Goal: Use online tool/utility

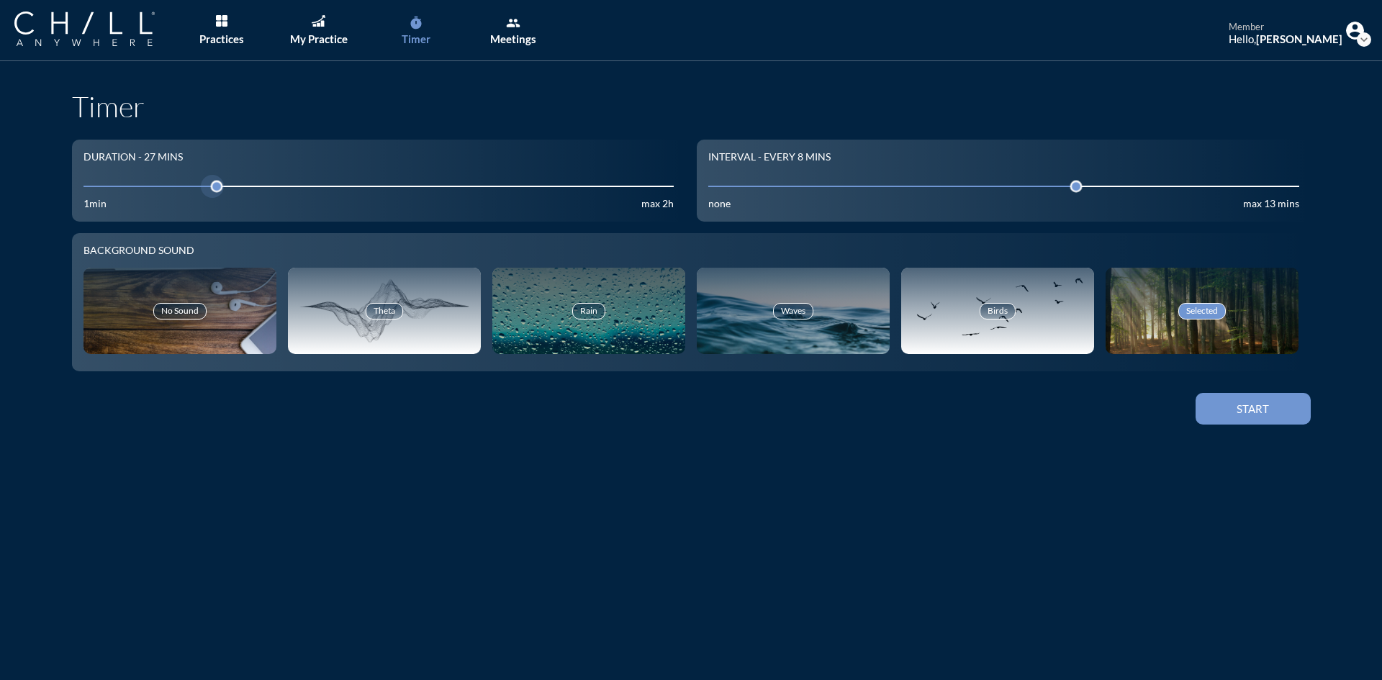
click at [133, 187] on input "27" at bounding box center [378, 186] width 591 height 14
drag, startPoint x: 134, startPoint y: 187, endPoint x: 148, endPoint y: 195, distance: 15.8
click at [148, 195] on div at bounding box center [157, 186] width 20 height 20
click at [1253, 407] on div "Start" at bounding box center [1253, 408] width 65 height 13
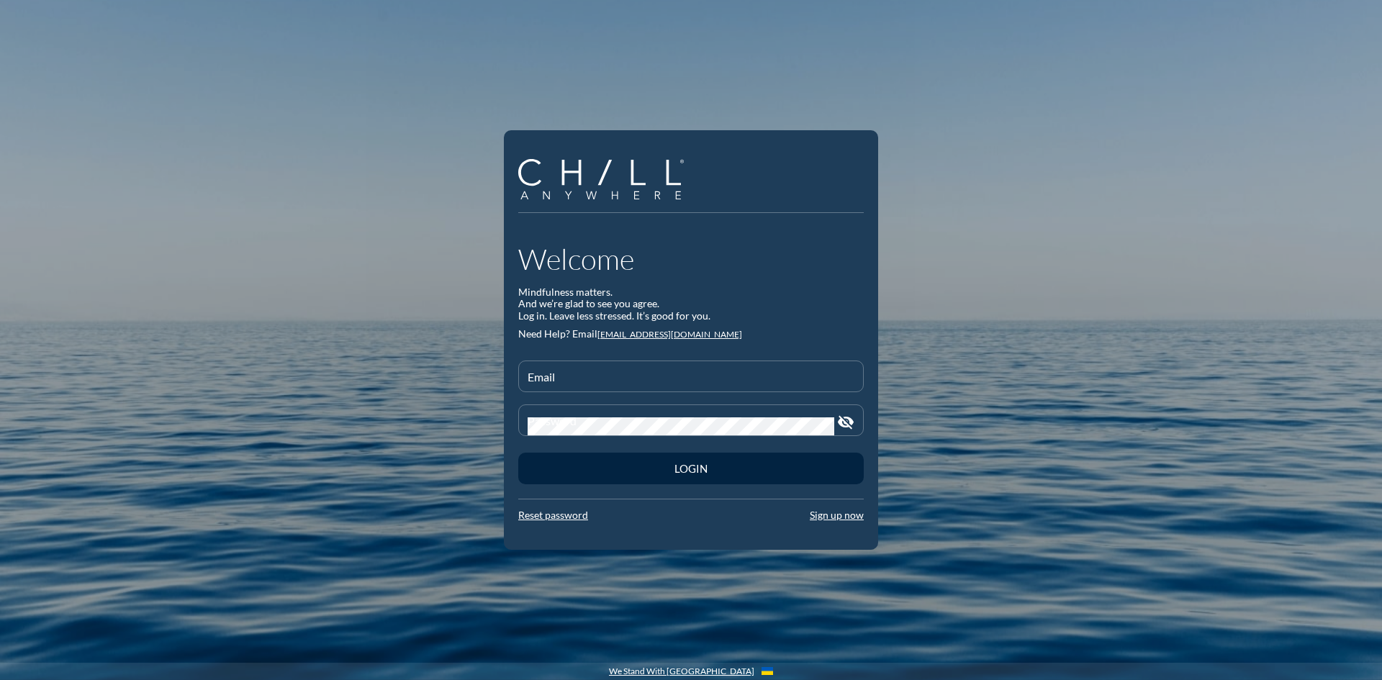
type input "[EMAIL_ADDRESS][DOMAIN_NAME]"
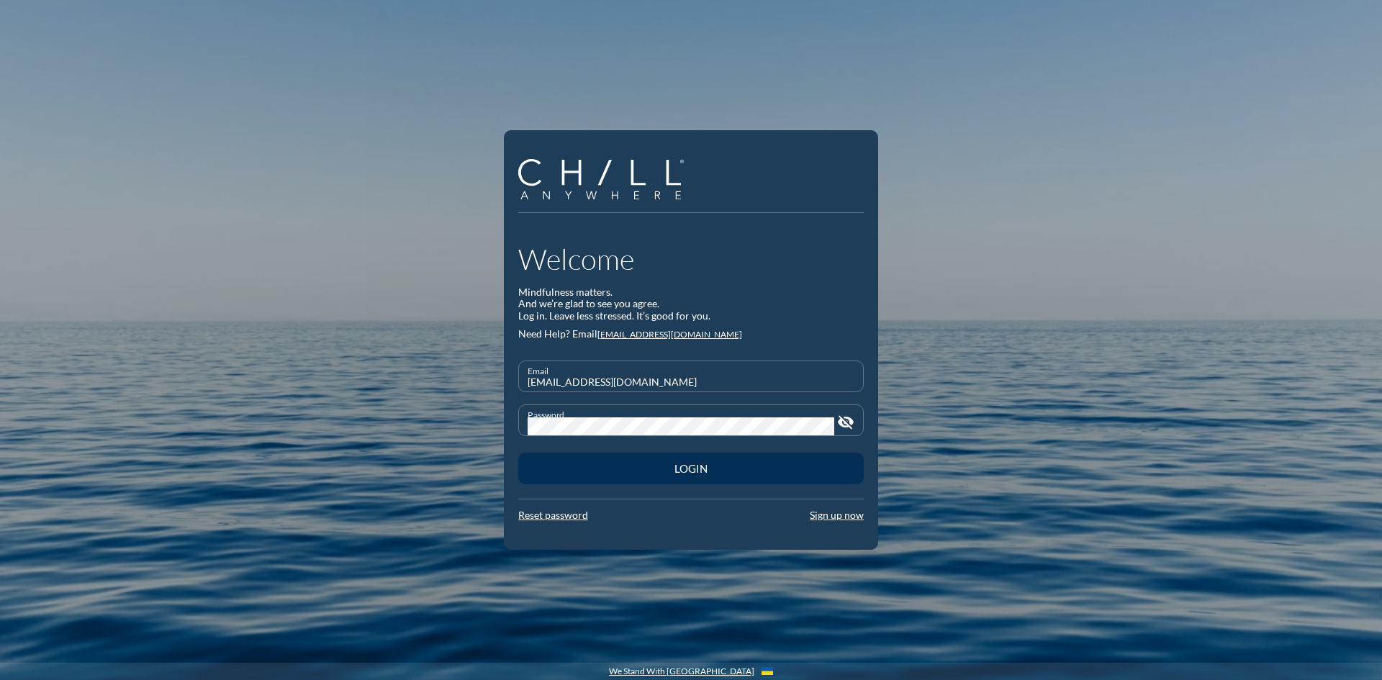
click at [737, 476] on button "Login" at bounding box center [690, 469] width 345 height 32
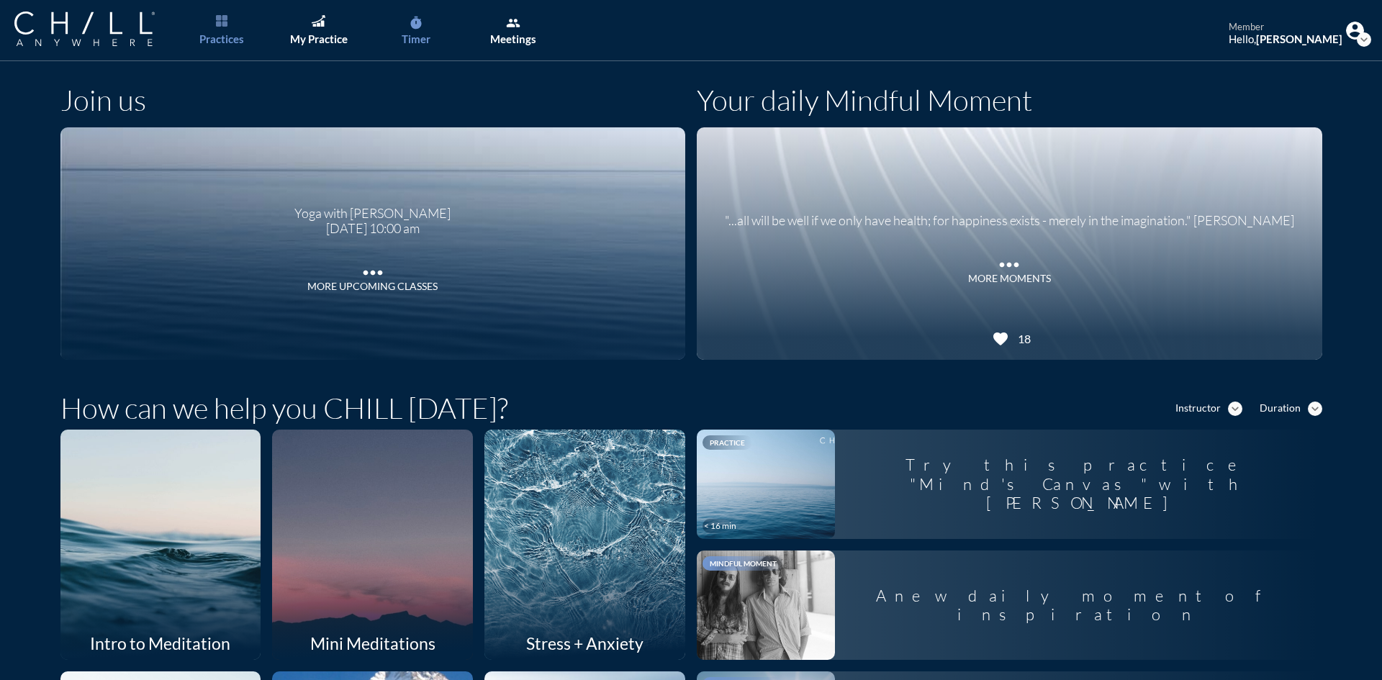
click at [420, 32] on div "Timer" at bounding box center [416, 38] width 29 height 13
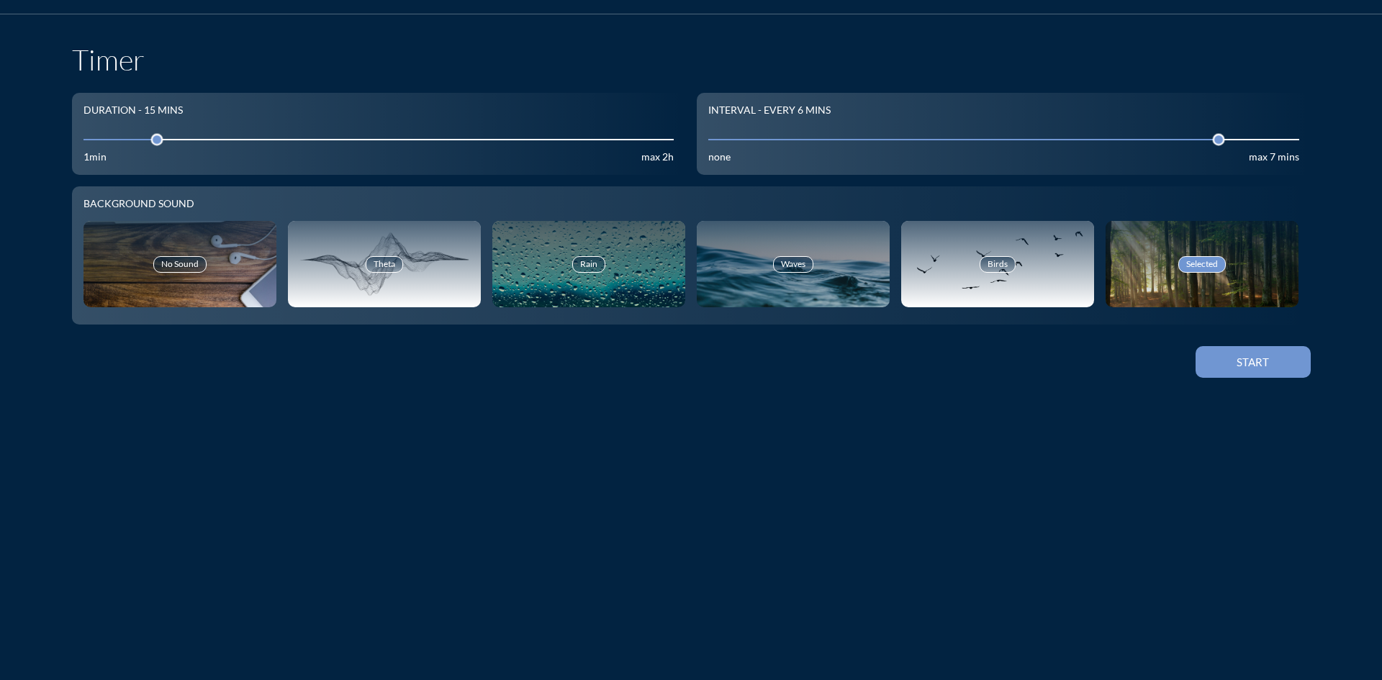
scroll to position [72, 0]
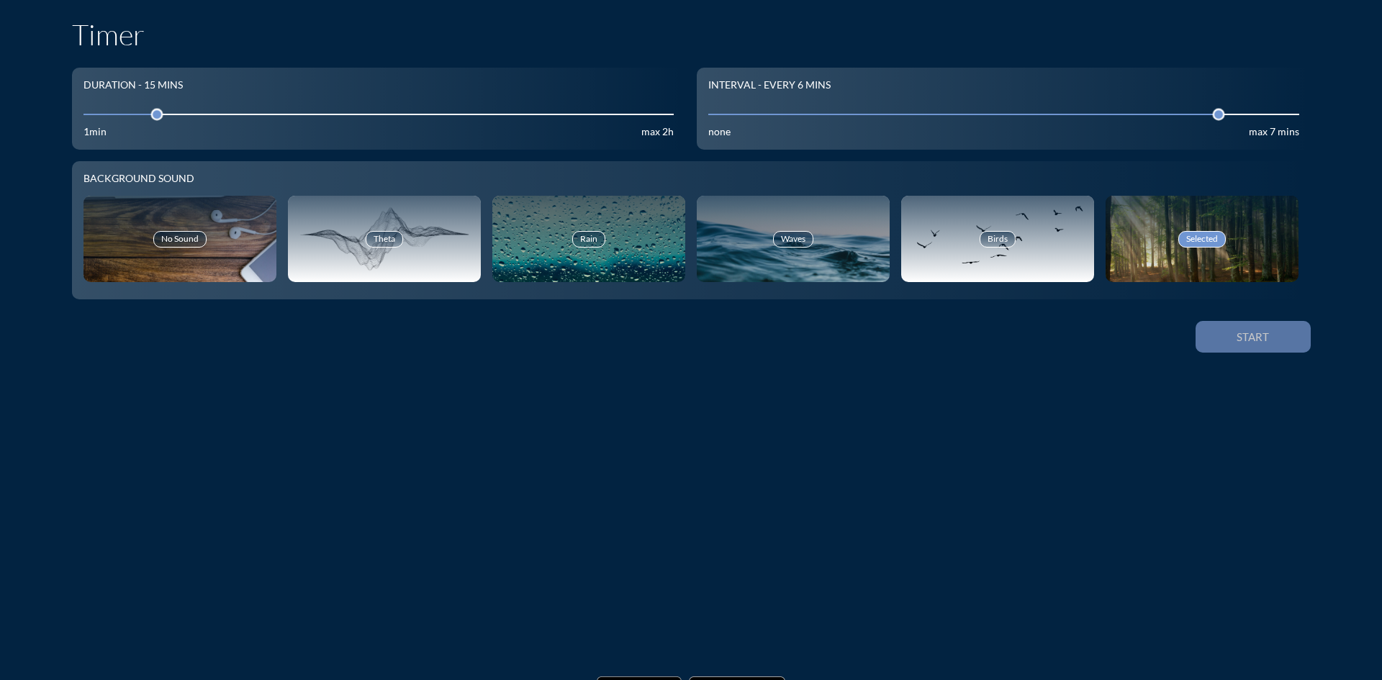
click at [1284, 333] on button "Start" at bounding box center [1253, 337] width 115 height 32
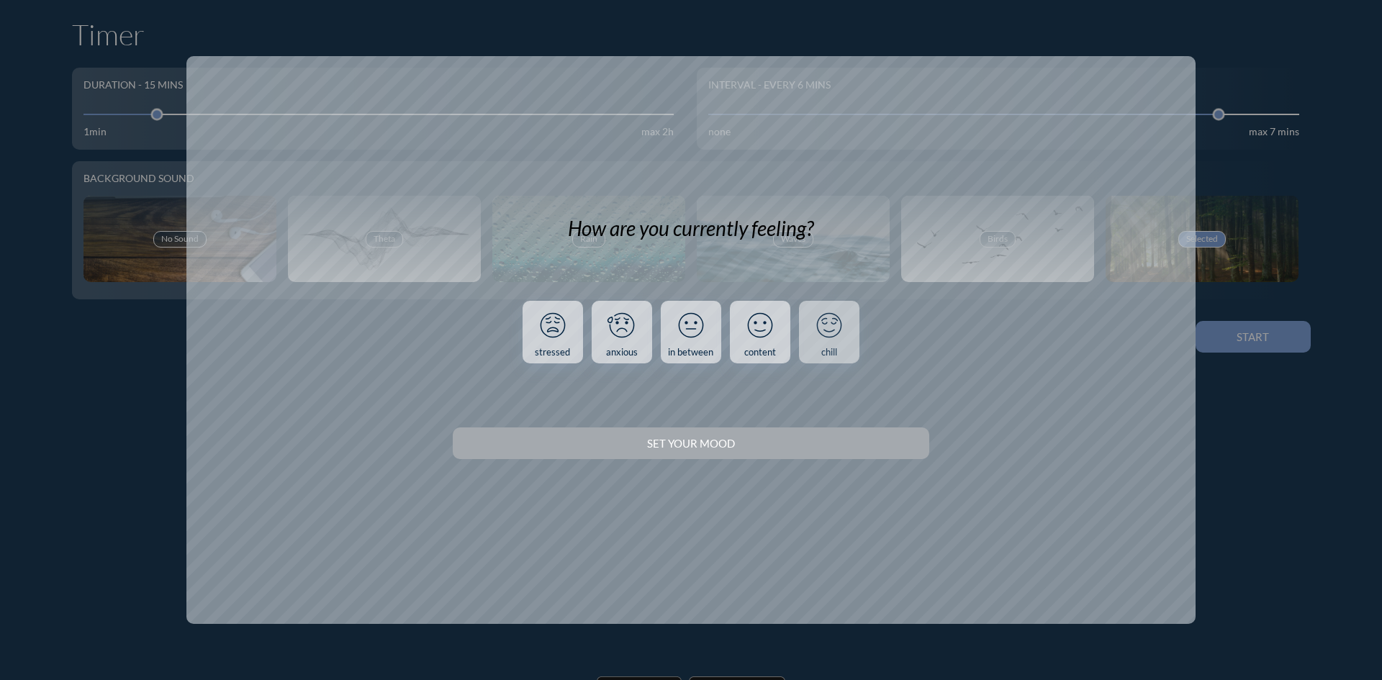
click at [825, 326] on icon at bounding box center [828, 325] width 37 height 37
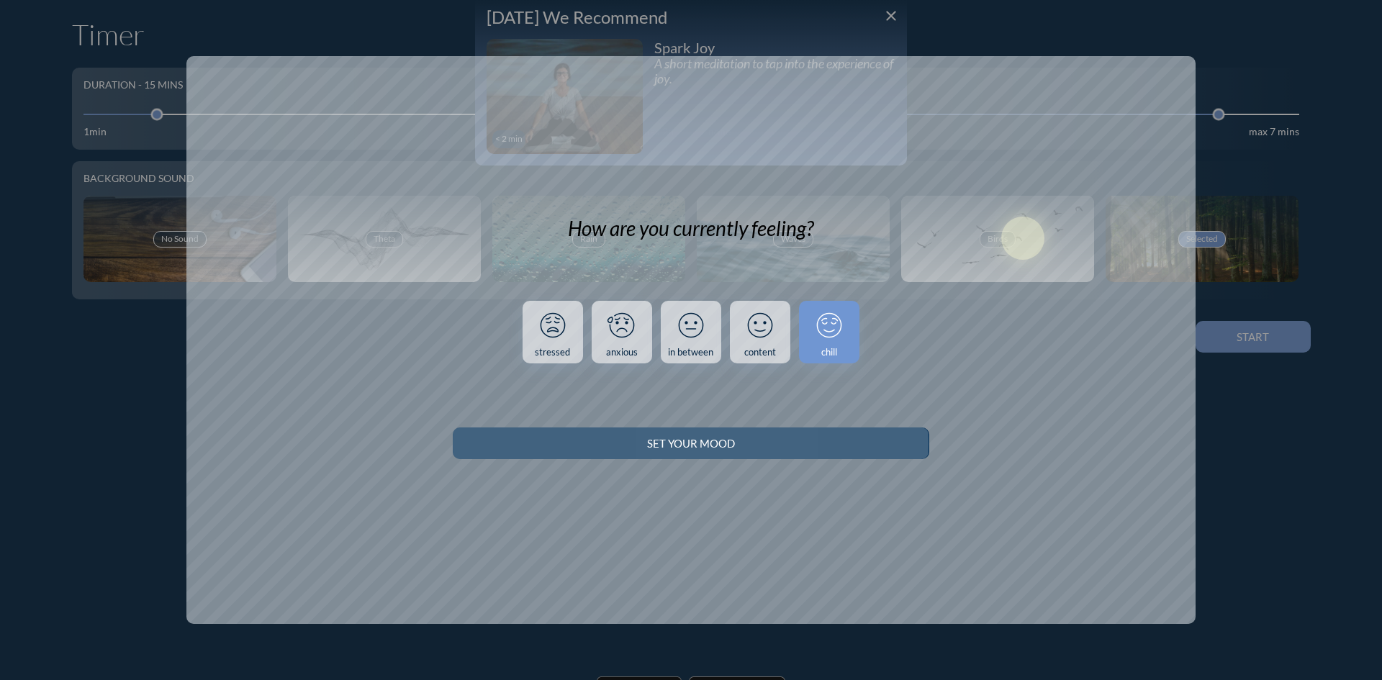
click at [851, 437] on div "Set your Mood" at bounding box center [690, 443] width 425 height 13
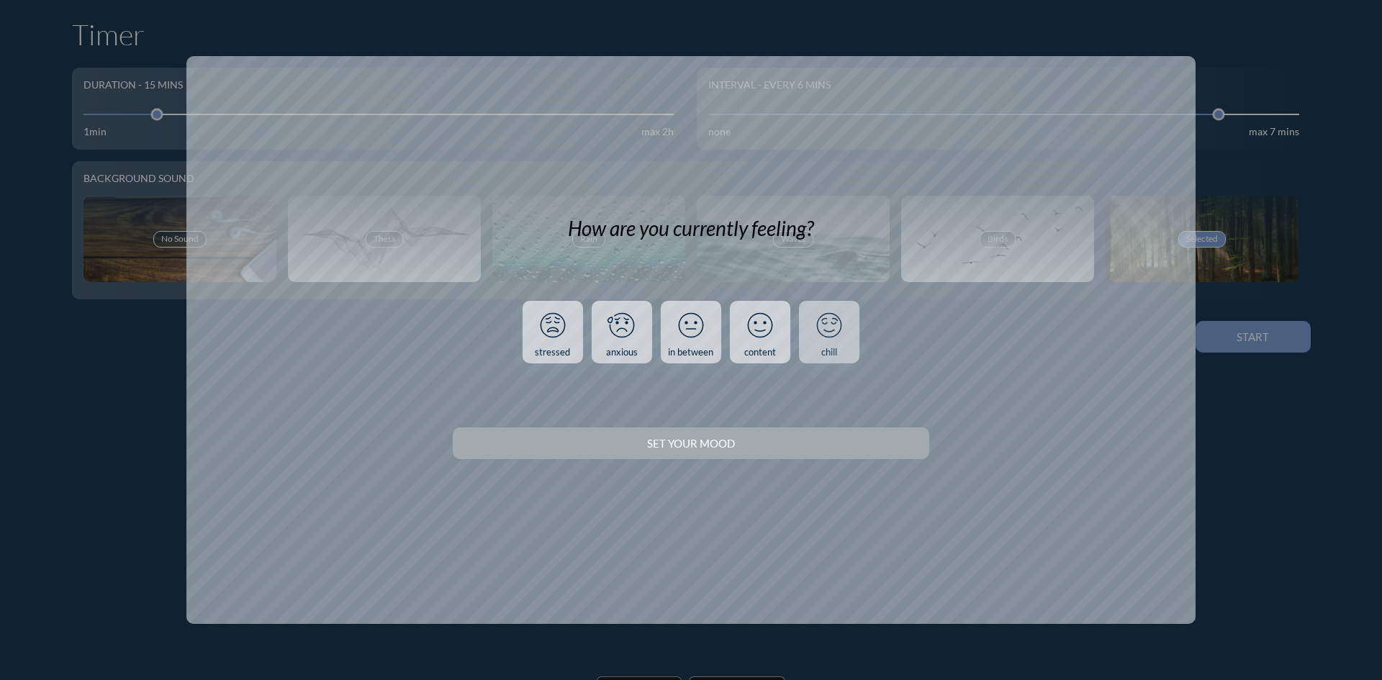
click at [823, 327] on icon at bounding box center [828, 325] width 37 height 37
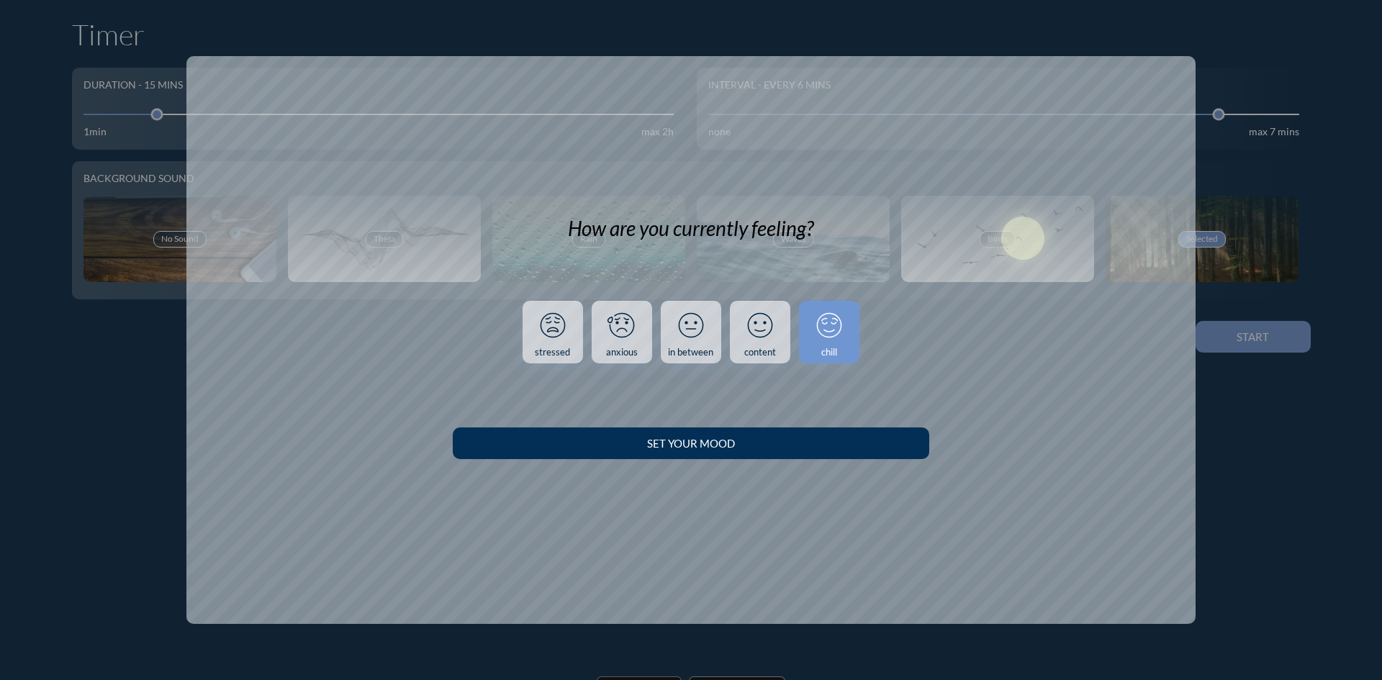
click at [854, 456] on button "Set your Mood" at bounding box center [691, 444] width 476 height 32
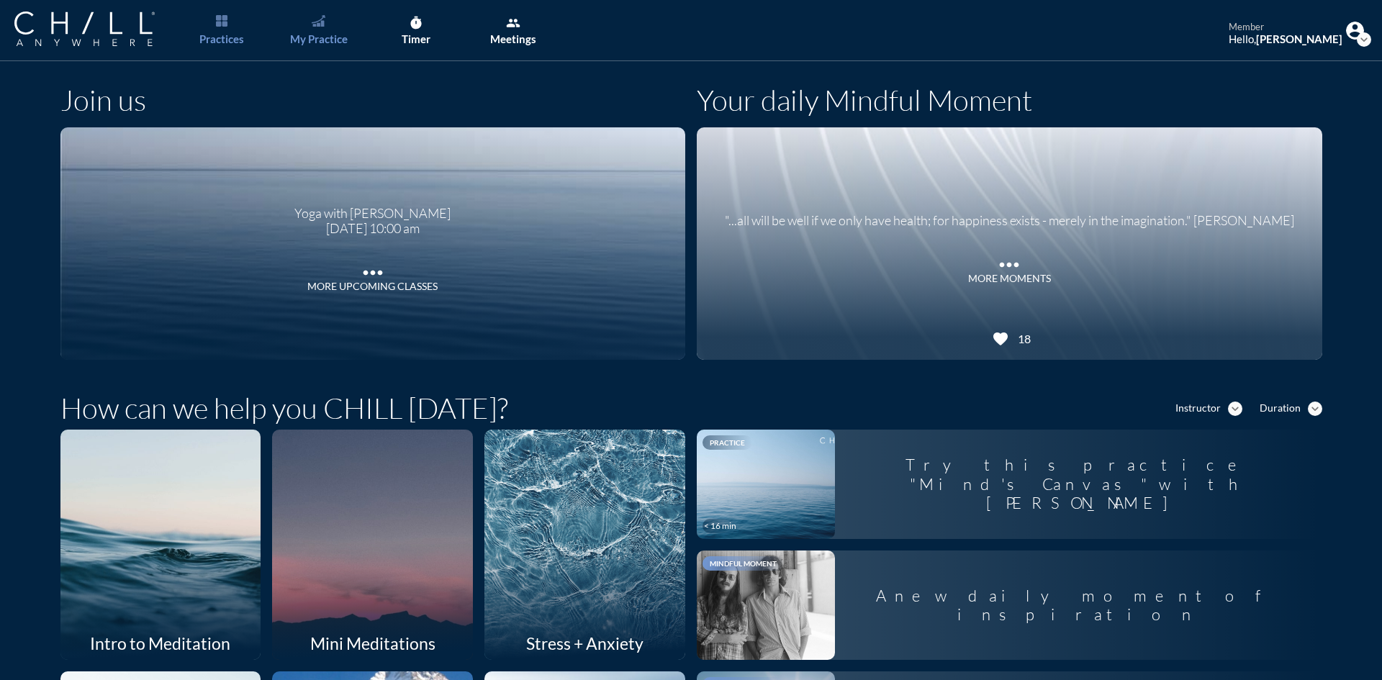
click at [305, 35] on div "My Practice" at bounding box center [319, 38] width 58 height 13
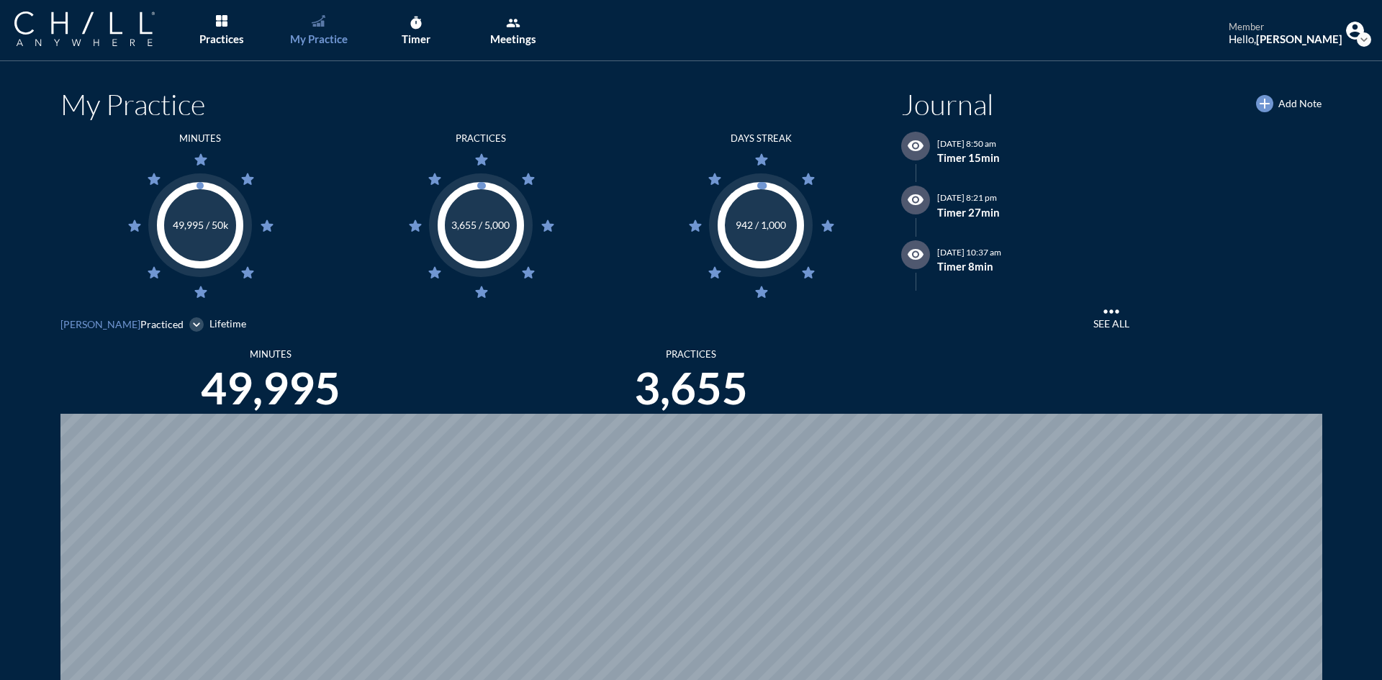
scroll to position [680, 1371]
